Goal: Task Accomplishment & Management: Manage account settings

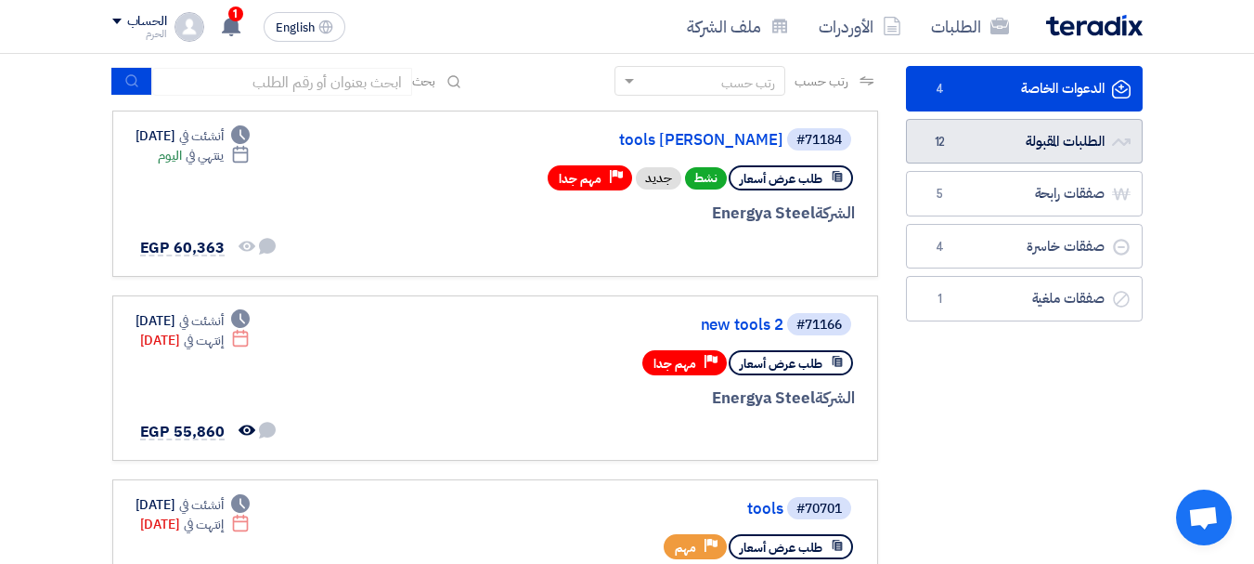
click at [1072, 143] on link "الطلبات المقبولة الطلبات المقبولة 12" at bounding box center [1024, 141] width 237 height 45
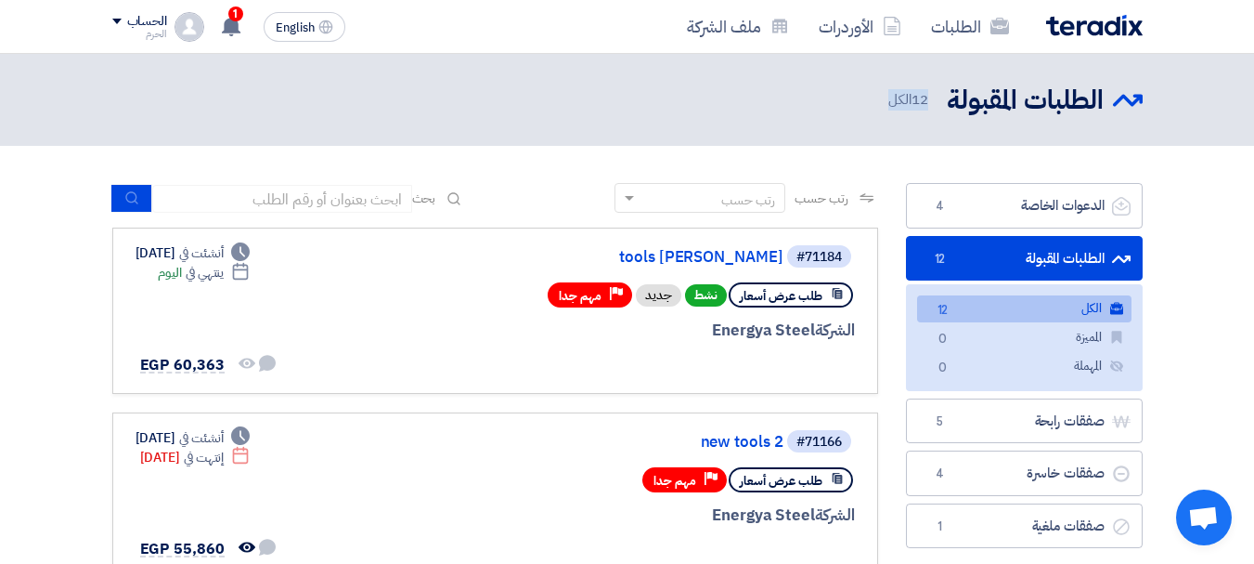
click at [1061, 259] on link "الطلبات المقبولة الطلبات المقبولة 12" at bounding box center [1024, 258] width 237 height 45
click at [1045, 123] on header "الطلبات المقبولة الطلبات المقبولة 12 الكل" at bounding box center [627, 100] width 1254 height 92
click at [1017, 98] on h2 "الطلبات المقبولة" at bounding box center [1025, 101] width 157 height 36
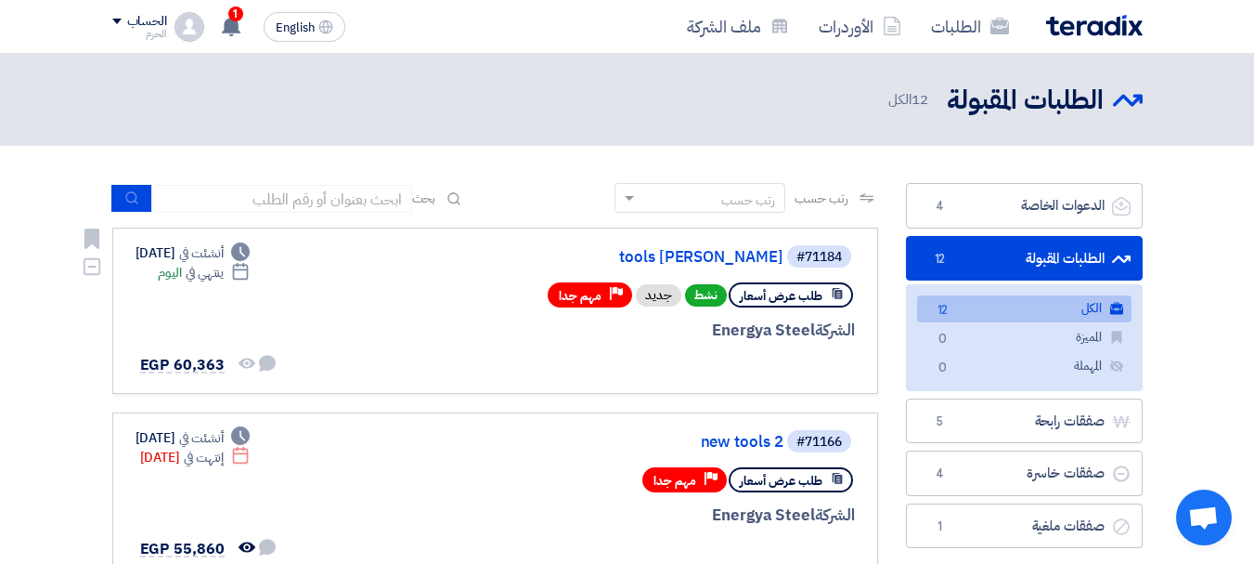
click at [215, 252] on div "Deadline أنشئت في [DATE]" at bounding box center [193, 252] width 115 height 19
drag, startPoint x: 215, startPoint y: 252, endPoint x: 202, endPoint y: 281, distance: 32.4
click at [202, 281] on div "Deadline أنشئت في [DATE] Deadline ينتهي في [DATE]" at bounding box center [193, 262] width 115 height 39
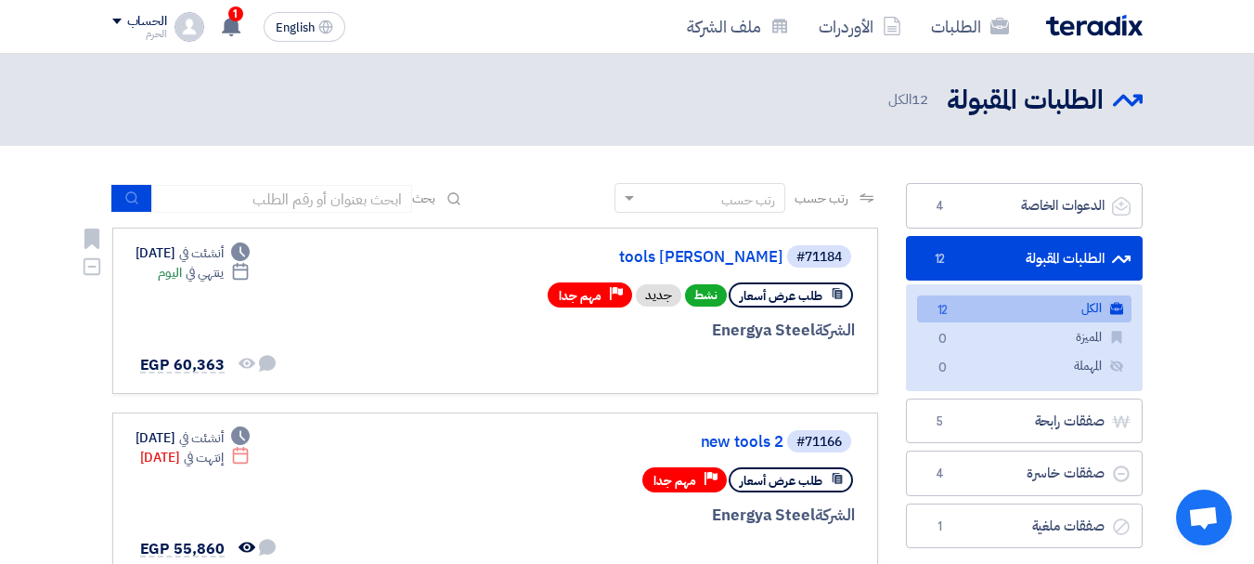
click at [202, 281] on div "Deadline ينتهي في [DATE]" at bounding box center [204, 272] width 92 height 19
drag, startPoint x: 202, startPoint y: 281, endPoint x: 202, endPoint y: 258, distance: 23.2
click at [202, 258] on div "Deadline أنشئت في [DATE] Deadline ينتهي في [DATE]" at bounding box center [193, 262] width 115 height 39
click at [228, 21] on use at bounding box center [231, 26] width 19 height 20
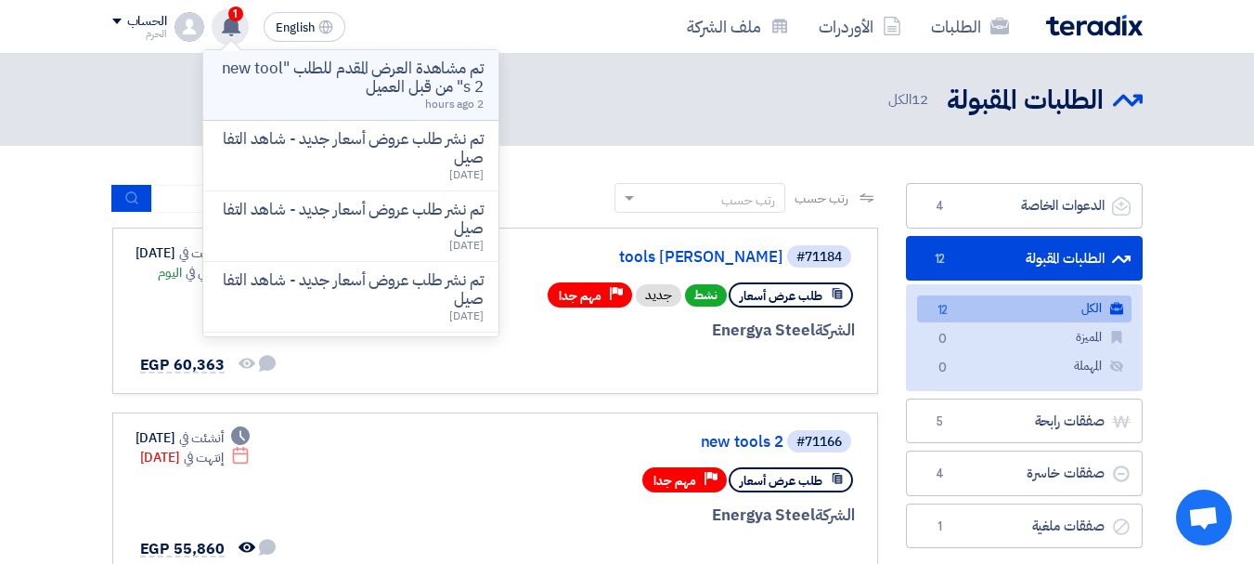
click at [342, 98] on div "تم مشاهدة العرض المقدم للطلب "new tools 2" من قبل العميل 2 hours ago" at bounding box center [351, 84] width 266 height 51
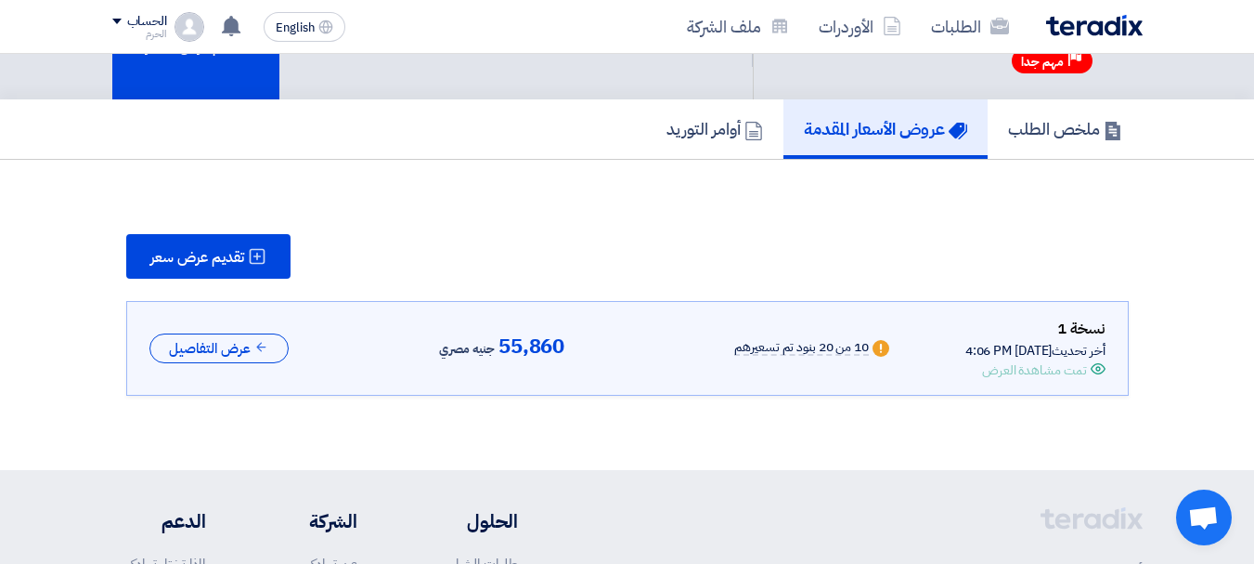
scroll to position [155, 0]
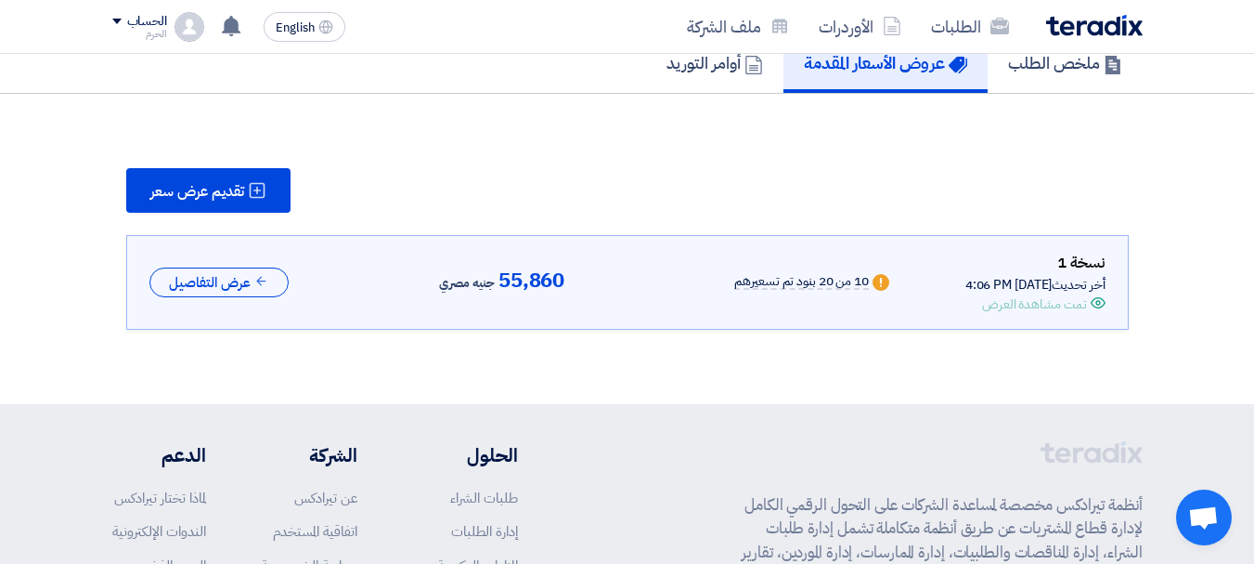
click at [654, 230] on div "تقديم عرض سعر نسخة 1 أخر تحديث [DATE] 4:06 PM Offer is Seen تمت مشاهدة العرض Wa…" at bounding box center [627, 249] width 1030 height 162
click at [850, 81] on link "عروض الأسعار المقدمة" at bounding box center [886, 62] width 204 height 59
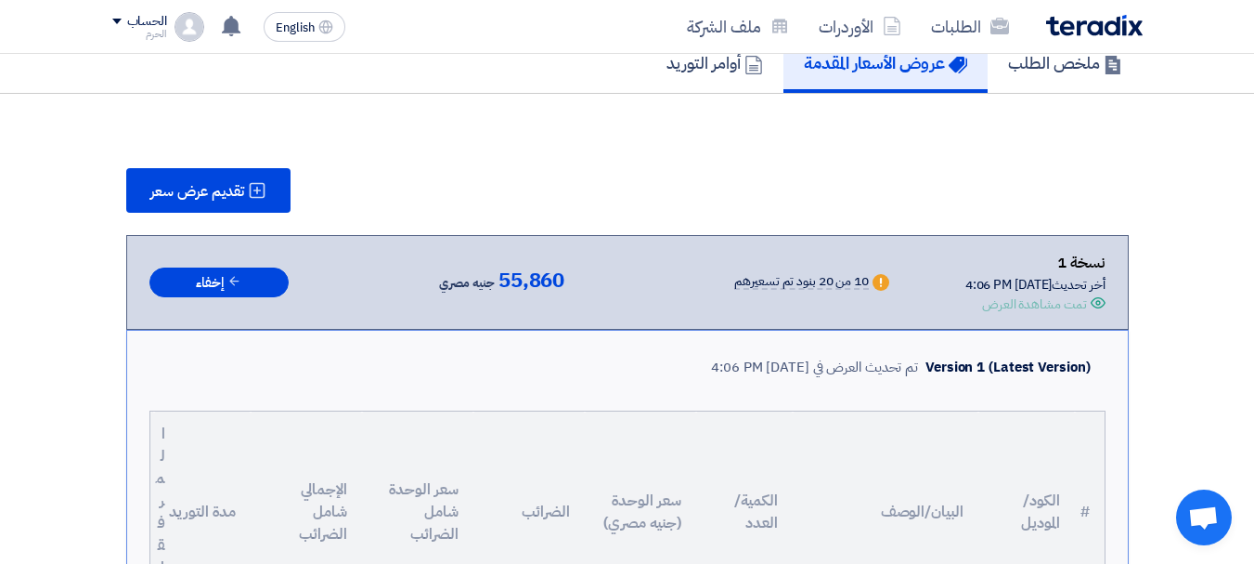
click at [629, 192] on div "تقديم عرض سعر" at bounding box center [627, 190] width 1003 height 45
click at [1071, 71] on h5 "ملخص الطلب" at bounding box center [1065, 62] width 114 height 21
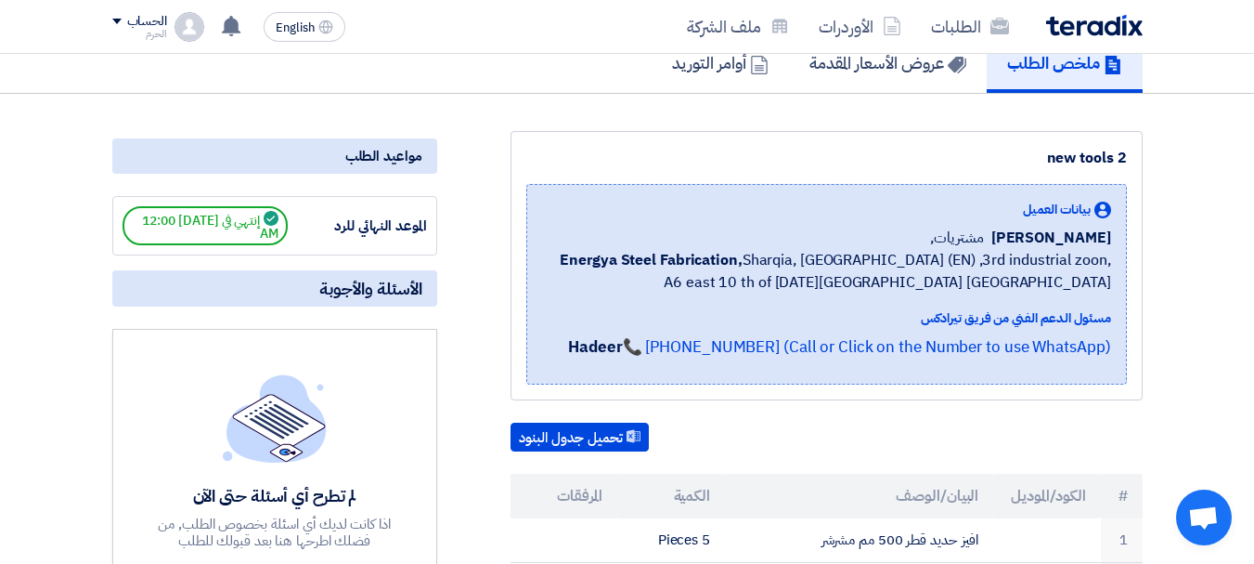
click at [796, 151] on div "new tools 2" at bounding box center [826, 158] width 601 height 22
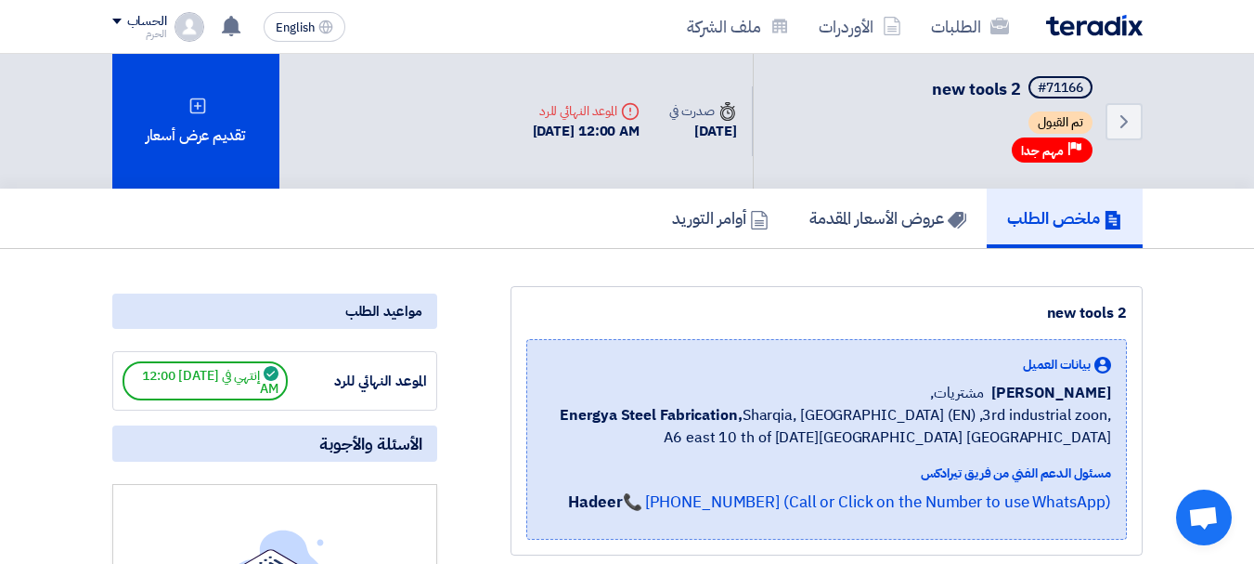
click at [1086, 30] on img at bounding box center [1094, 25] width 97 height 21
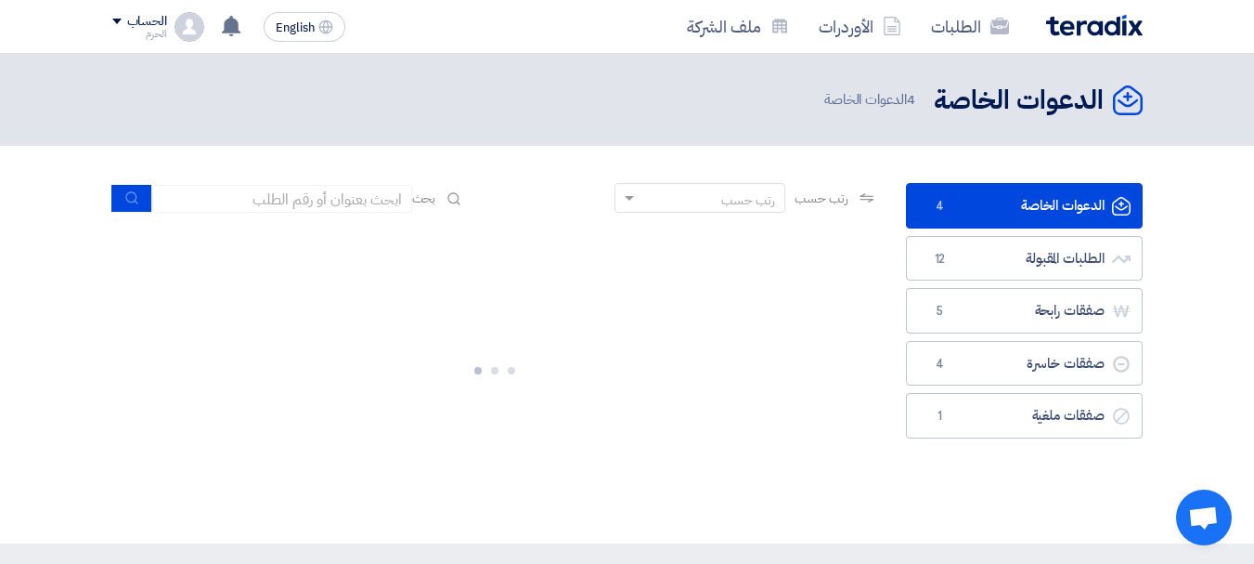
click at [486, 102] on div "الدعوات الخاصة الدعوات الخاصة 4 الدعوات الخاصة" at bounding box center [627, 100] width 1030 height 36
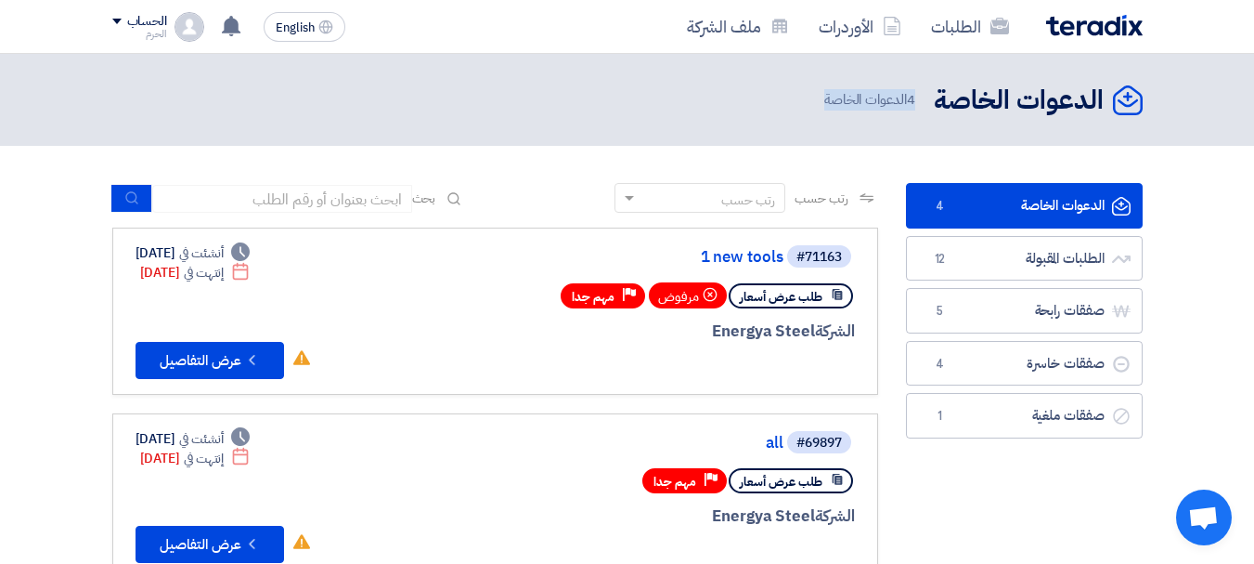
click at [486, 102] on div "الدعوات الخاصة الدعوات الخاصة 4 الدعوات الخاصة" at bounding box center [627, 100] width 1030 height 36
click at [914, 110] on span "4 الدعوات الخاصة" at bounding box center [871, 99] width 95 height 21
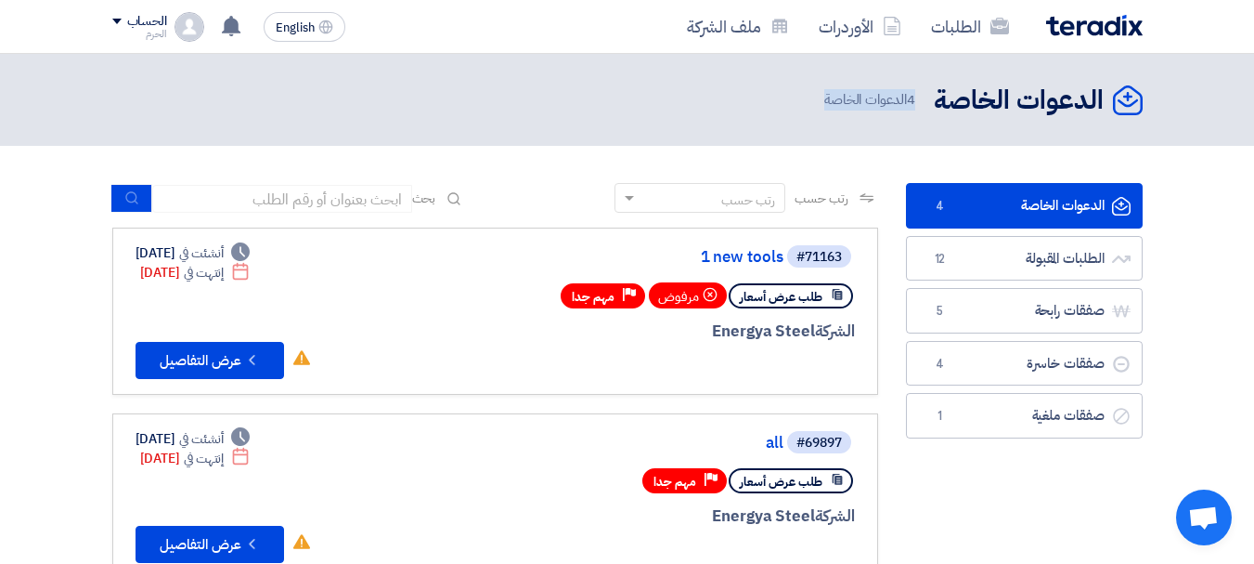
click at [914, 110] on span "4 الدعوات الخاصة" at bounding box center [871, 99] width 95 height 21
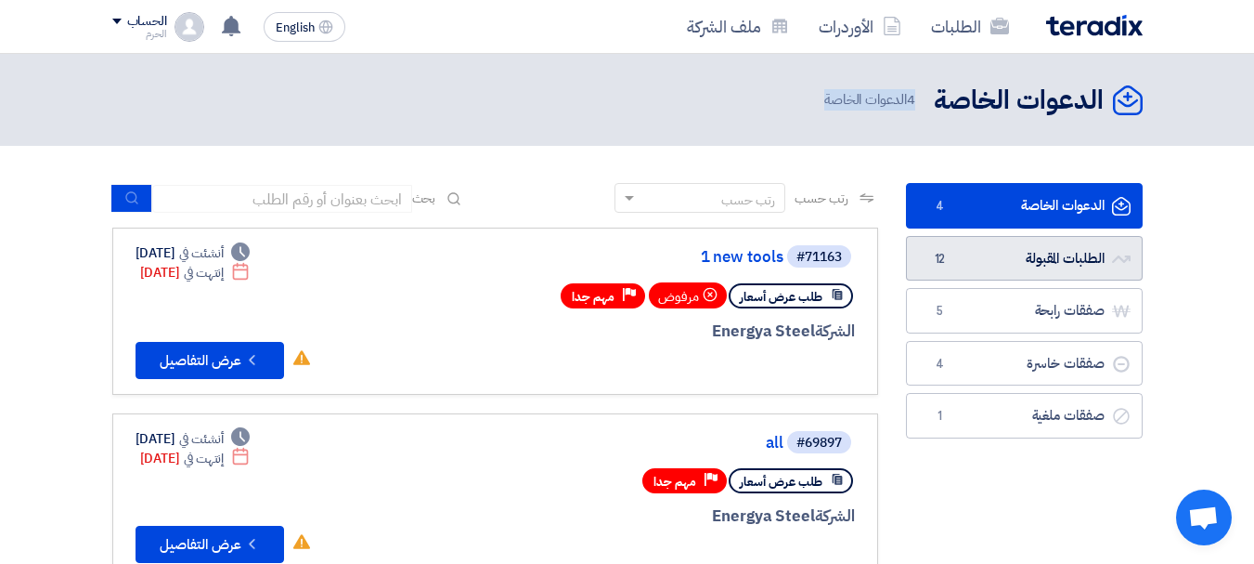
click at [1075, 245] on link "الطلبات المقبولة الطلبات المقبولة 12" at bounding box center [1024, 258] width 237 height 45
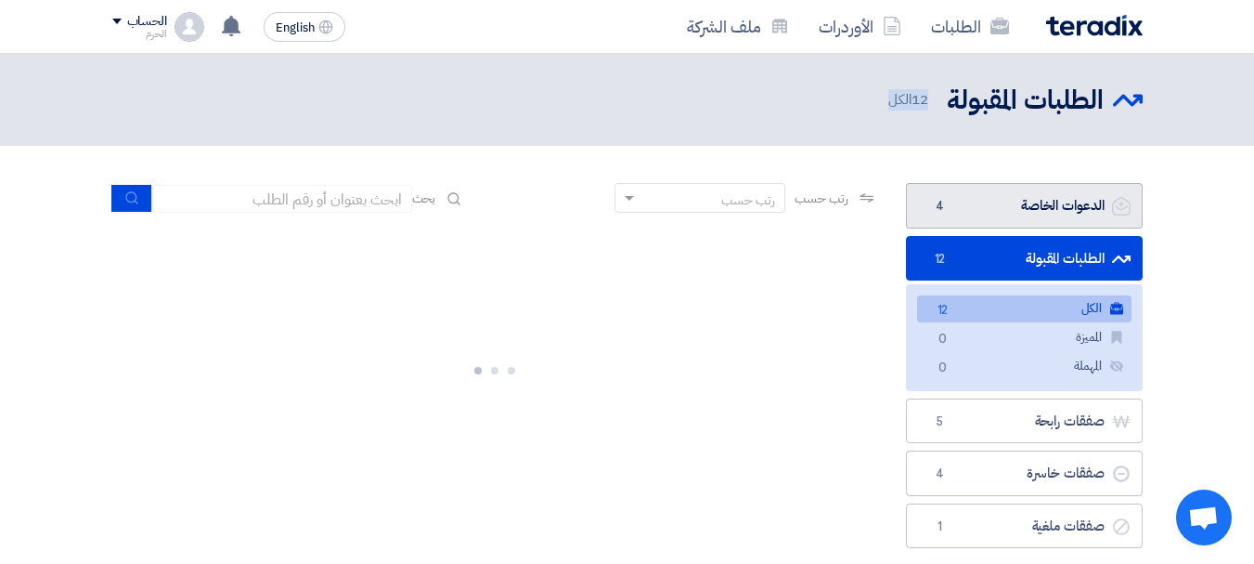
click at [1043, 196] on link "الدعوات الخاصة الدعوات الخاصة 4" at bounding box center [1024, 205] width 237 height 45
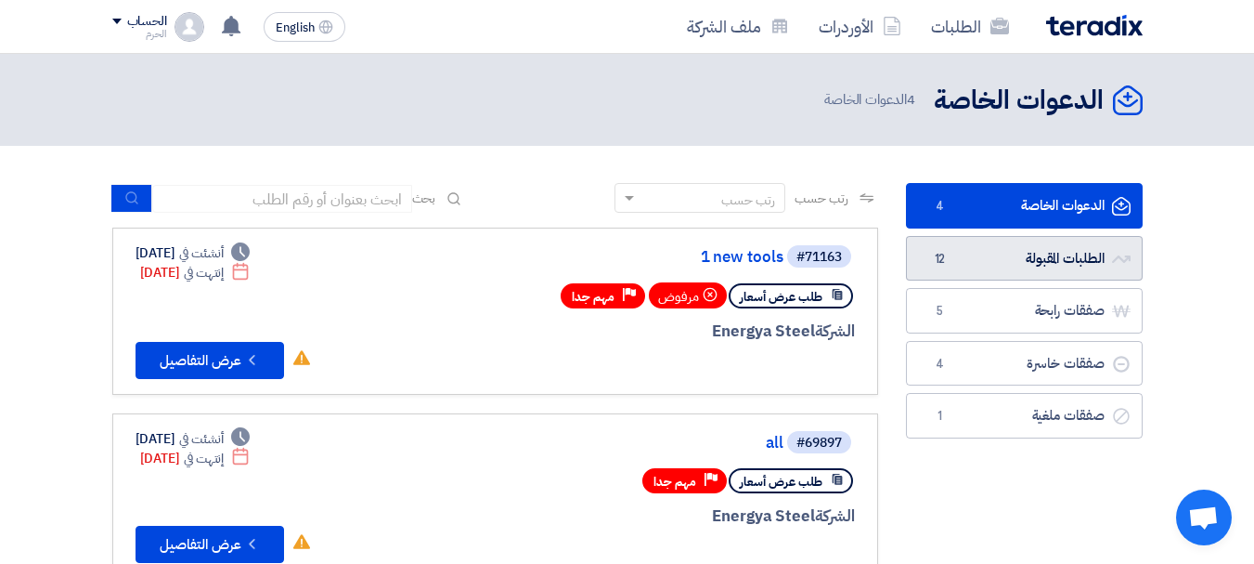
click at [1002, 249] on link "الطلبات المقبولة الطلبات المقبولة 12" at bounding box center [1024, 258] width 237 height 45
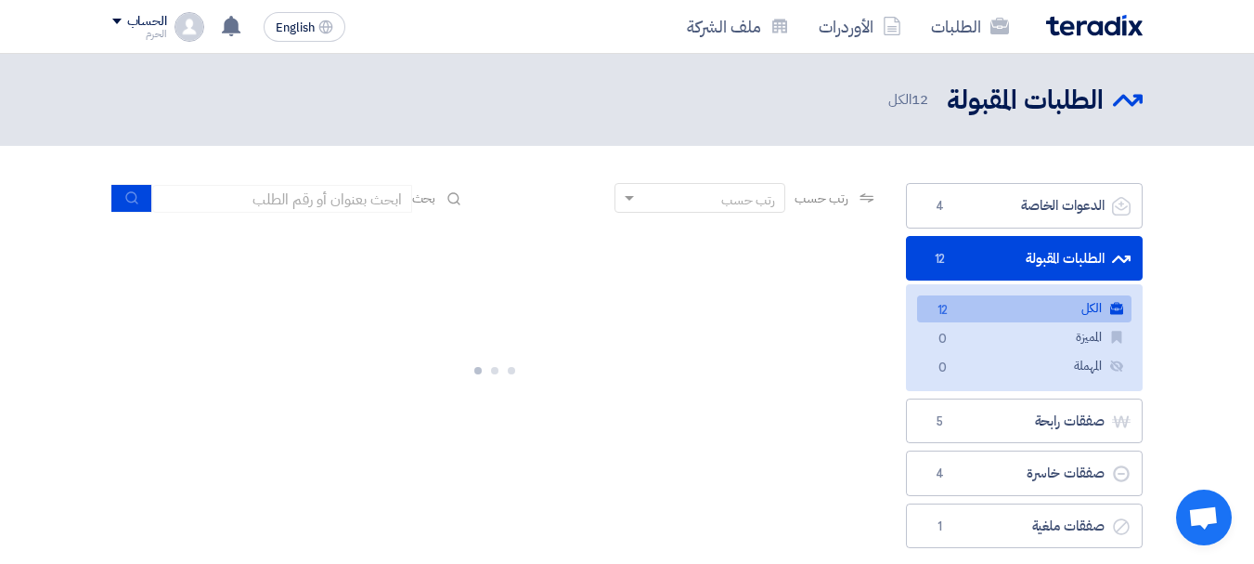
click at [1158, 239] on section "الدعوات الخاصة الدعوات الخاصة 4 الطلبات المقبولة الطلبات المقبولة 12 الكل الكل …" at bounding box center [627, 370] width 1254 height 448
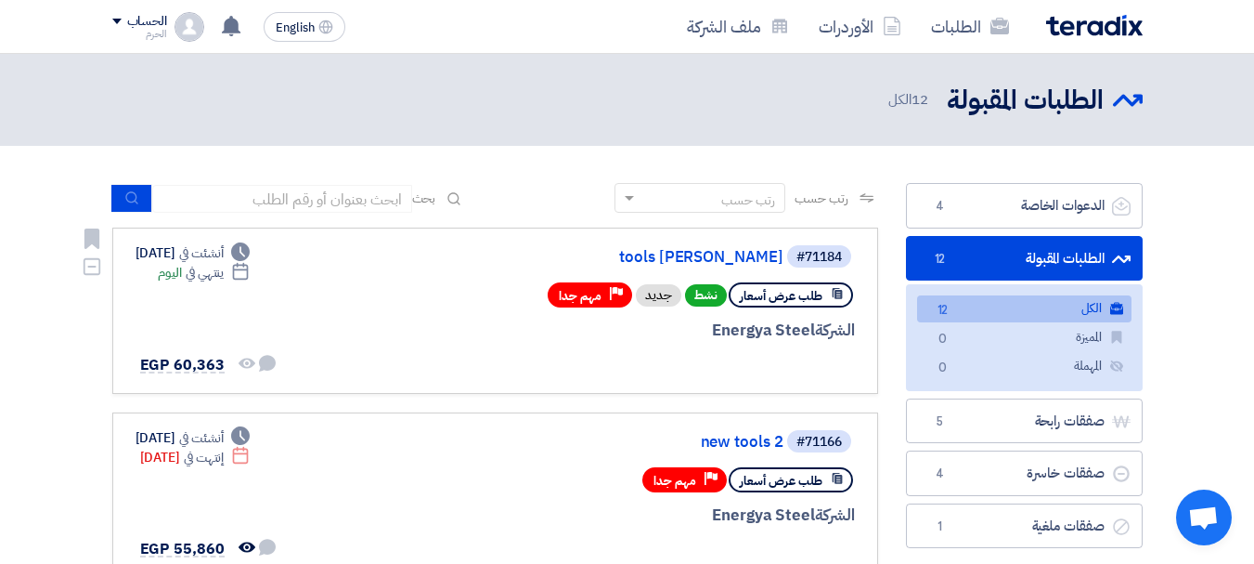
click at [538, 242] on link "#71184 tools osama طلب عرض أسعار نشط جديد Priority مهم جدا الشركة Energya Steel…" at bounding box center [495, 310] width 766 height 166
click at [823, 254] on div "#71184" at bounding box center [819, 257] width 45 height 13
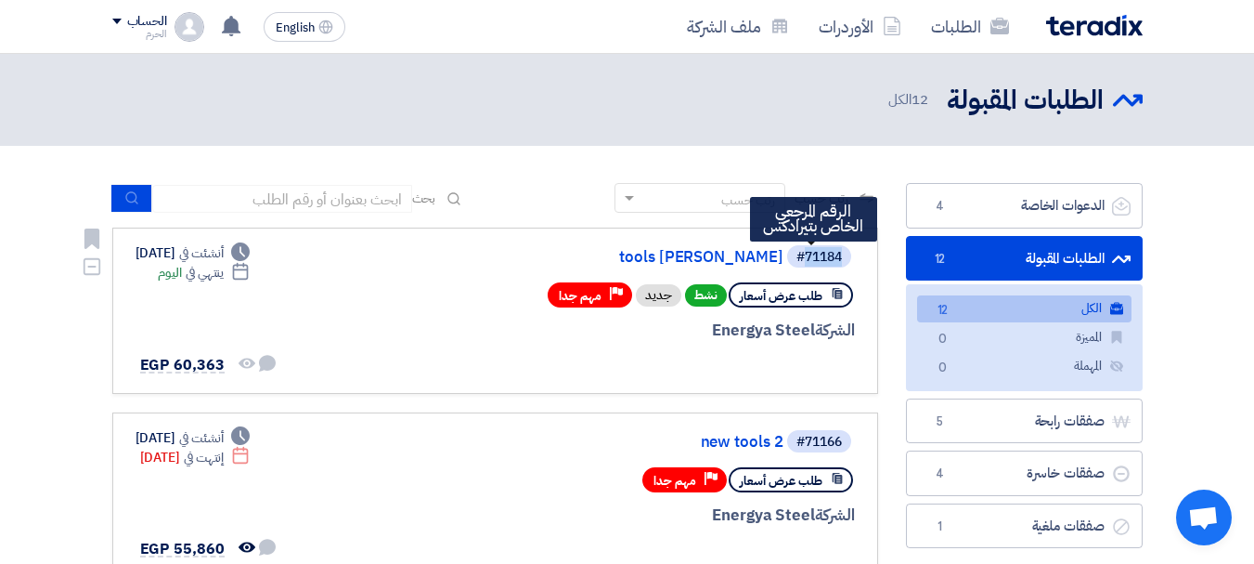
click at [823, 254] on div "#71184" at bounding box center [819, 257] width 45 height 13
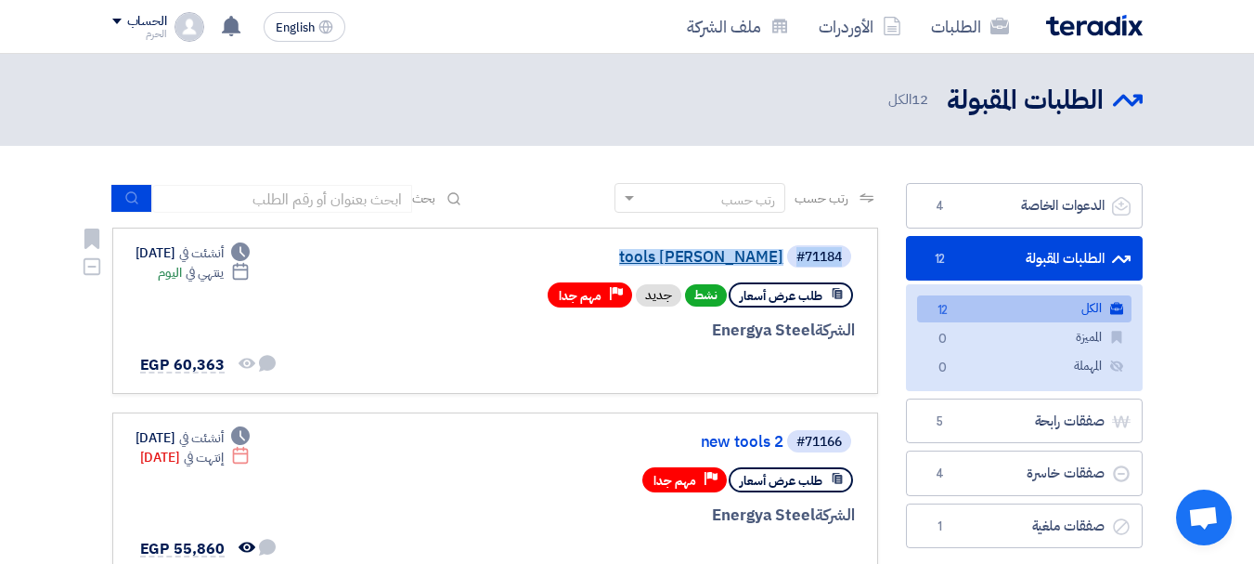
drag, startPoint x: 823, startPoint y: 254, endPoint x: 708, endPoint y: 260, distance: 114.3
click at [708, 260] on div "#71184 tools osama" at bounding box center [631, 256] width 447 height 26
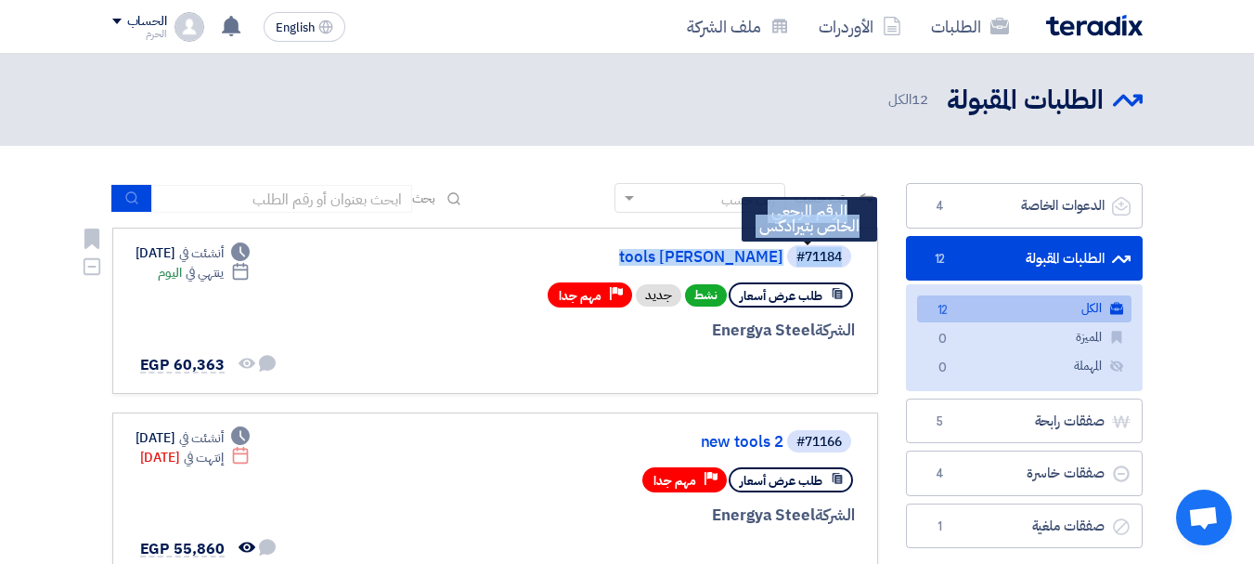
click at [839, 251] on div "#71184" at bounding box center [819, 257] width 45 height 13
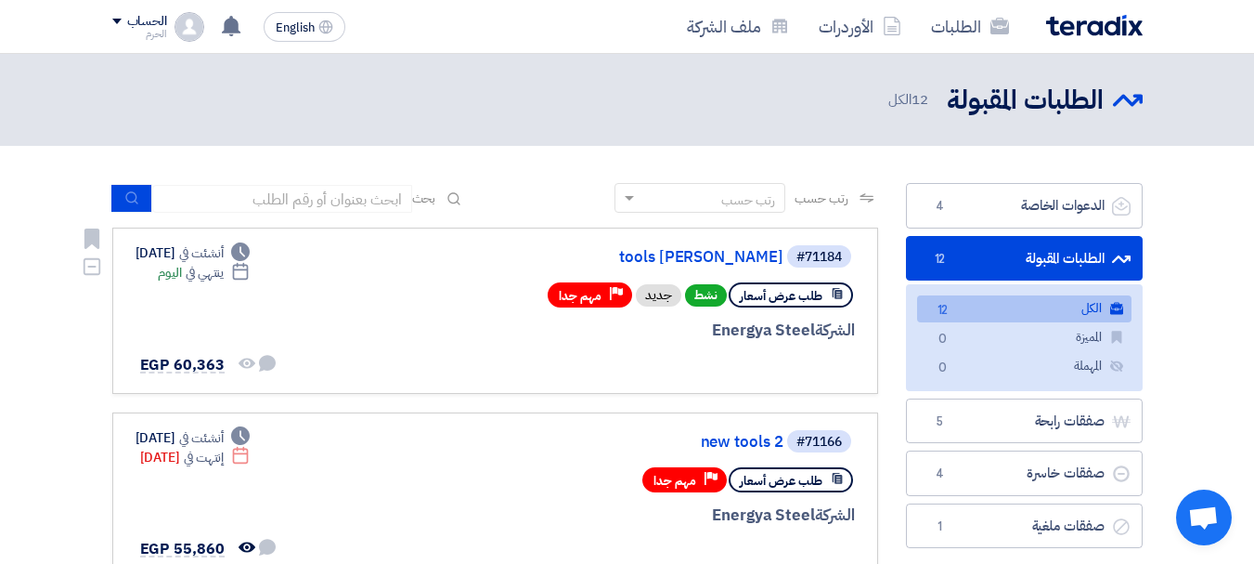
drag, startPoint x: 839, startPoint y: 251, endPoint x: 750, endPoint y: 266, distance: 90.5
click at [750, 266] on div "#71184 tools osama" at bounding box center [631, 256] width 447 height 26
click at [811, 256] on div "#71184" at bounding box center [819, 257] width 45 height 13
drag, startPoint x: 811, startPoint y: 256, endPoint x: 764, endPoint y: 268, distance: 48.9
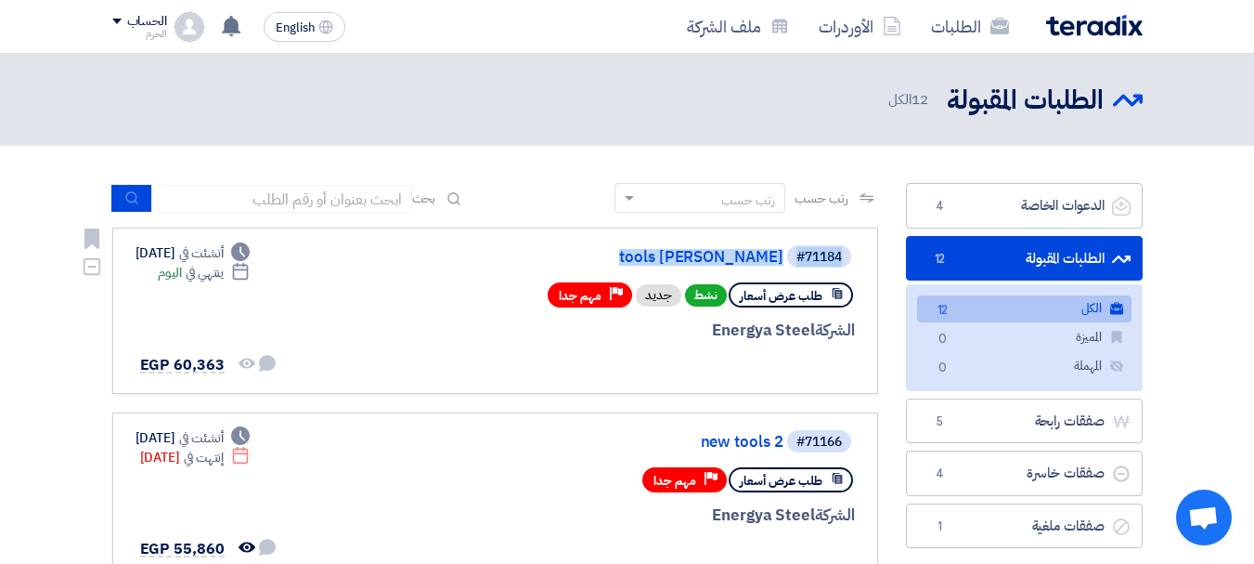
click at [764, 268] on div "#71184 tools osama" at bounding box center [631, 256] width 447 height 26
